Goal: Information Seeking & Learning: Learn about a topic

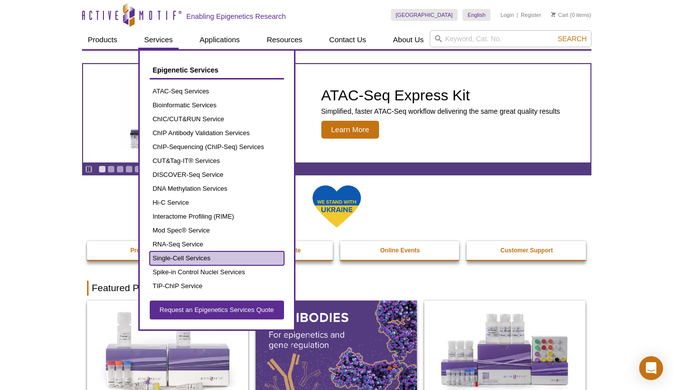
click at [164, 260] on link "Single-Cell Services" at bounding box center [217, 259] width 134 height 14
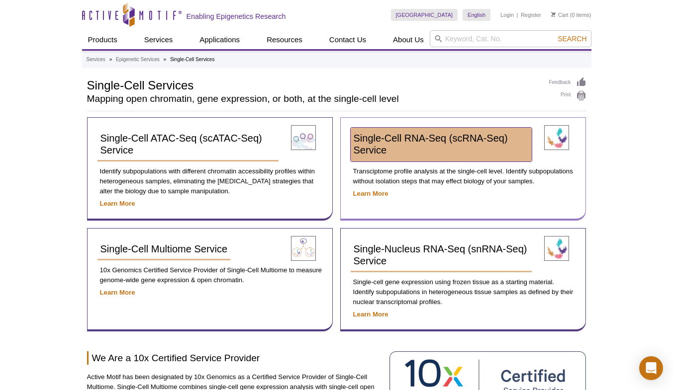
drag, startPoint x: 392, startPoint y: 143, endPoint x: 383, endPoint y: 139, distance: 9.8
click at [383, 139] on span "Single-Cell RNA-Seq (scRNA-Seq) Service" at bounding box center [431, 144] width 154 height 23
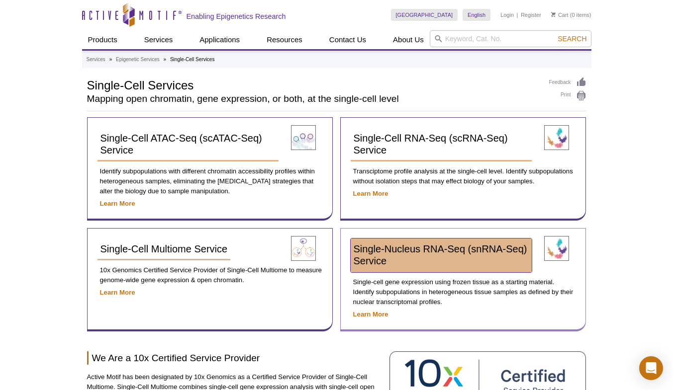
click at [403, 247] on span "Single-Nucleus RNA-Seq (snRNA-Seq) Service​" at bounding box center [441, 255] width 174 height 23
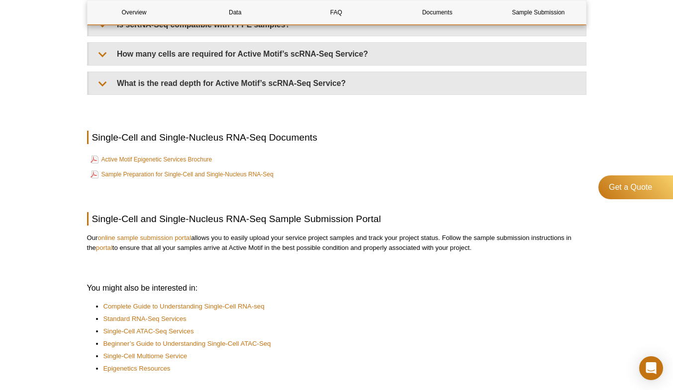
scroll to position [1340, 0]
